Goal: Check status: Check status

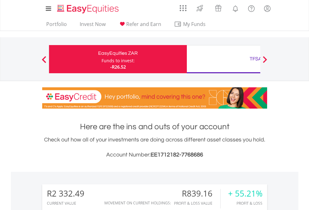
scroll to position [60, 98]
click at [102, 59] on div "Funds to invest:" at bounding box center [118, 61] width 33 height 6
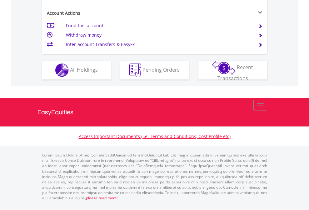
scroll to position [600, 0]
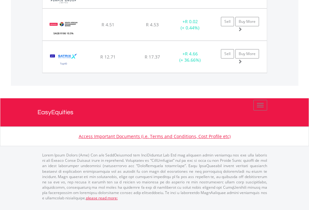
scroll to position [45, 0]
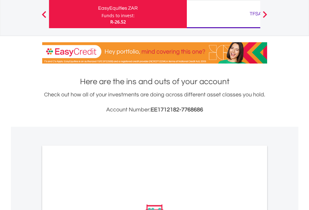
click at [224, 14] on div "TFSA" at bounding box center [256, 13] width 130 height 9
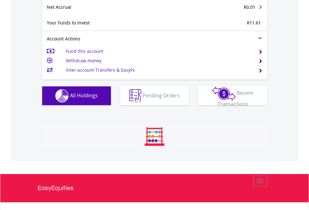
scroll to position [60, 98]
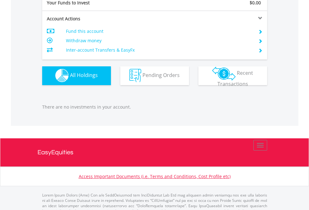
scroll to position [619, 0]
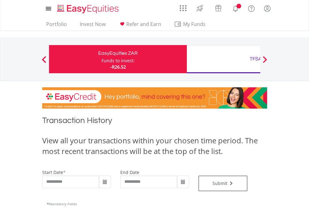
type input "**********"
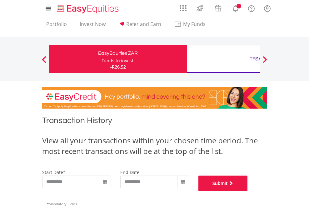
click at [248, 191] on button "Submit" at bounding box center [223, 183] width 49 height 16
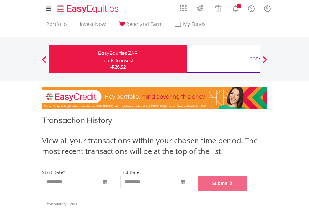
scroll to position [254, 0]
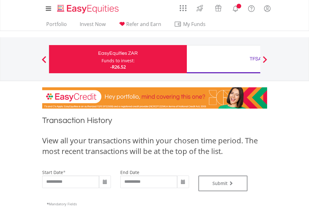
click at [224, 59] on div "TFSA" at bounding box center [256, 58] width 130 height 9
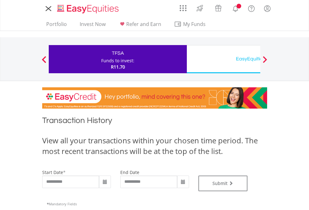
type input "**********"
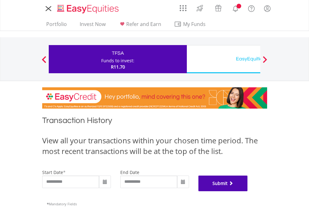
click at [248, 191] on button "Submit" at bounding box center [223, 183] width 49 height 16
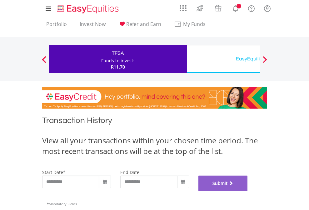
scroll to position [254, 0]
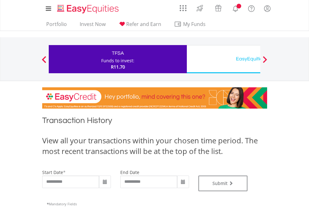
click at [224, 59] on div "EasyEquities USD" at bounding box center [256, 58] width 130 height 9
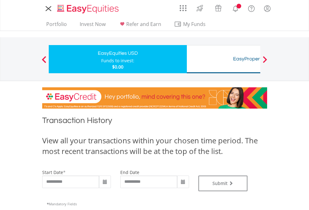
type input "**********"
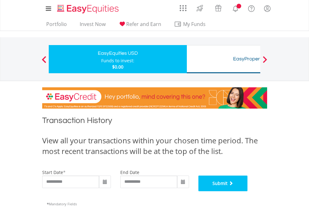
click at [248, 191] on button "Submit" at bounding box center [223, 183] width 49 height 16
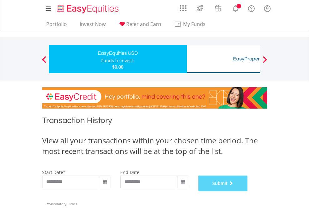
scroll to position [254, 0]
